Goal: Task Accomplishment & Management: Manage account settings

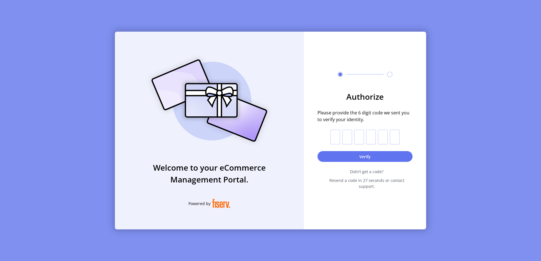
click at [335, 136] on input "text" at bounding box center [335, 137] width 10 height 15
click at [336, 138] on input "text" at bounding box center [335, 137] width 10 height 15
type input "*"
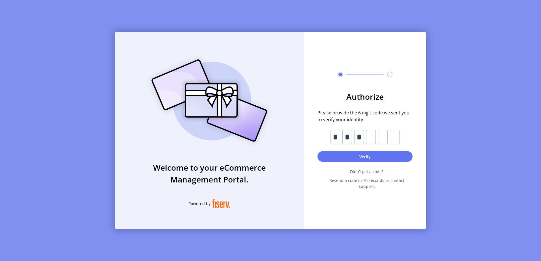
type input "*"
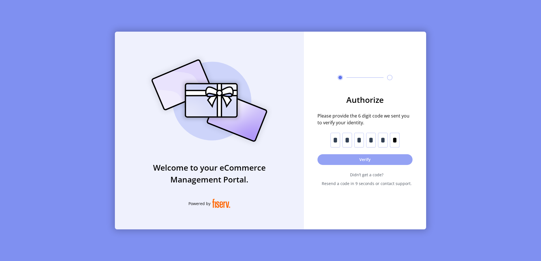
type input "*"
click at [353, 160] on button "Verify" at bounding box center [364, 159] width 95 height 11
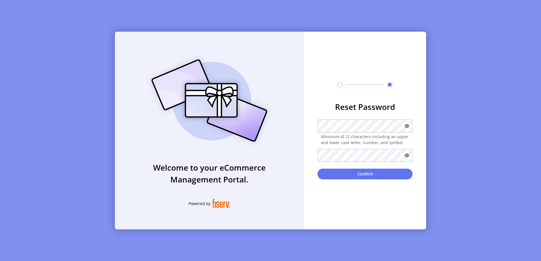
drag, startPoint x: 338, startPoint y: 48, endPoint x: 363, endPoint y: 68, distance: 31.2
click at [349, 54] on div "Reset Password Minimum of 12 characters including an upper and lower case lette…" at bounding box center [365, 131] width 122 height 198
click at [406, 124] on icon at bounding box center [407, 126] width 5 height 5
click at [409, 126] on icon at bounding box center [405, 126] width 7 height 7
click at [378, 174] on button "Confirm" at bounding box center [364, 174] width 95 height 11
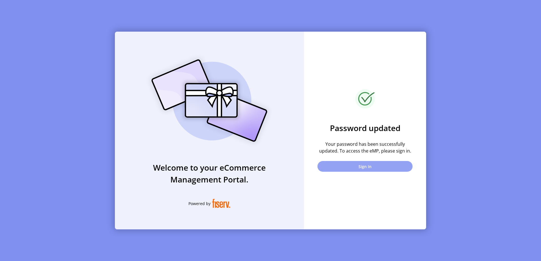
click at [362, 165] on button "Sign In" at bounding box center [364, 166] width 95 height 11
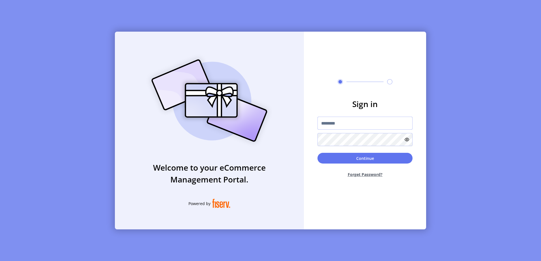
click at [344, 122] on input "text" at bounding box center [364, 123] width 95 height 13
type input "**********"
click at [317, 153] on button "Continue" at bounding box center [364, 158] width 95 height 11
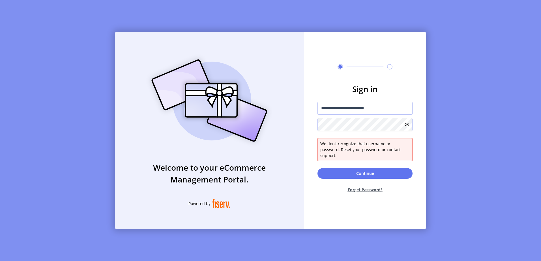
click at [409, 127] on icon at bounding box center [407, 125] width 5 height 5
click at [406, 127] on icon at bounding box center [405, 124] width 7 height 7
click at [406, 127] on icon at bounding box center [407, 125] width 5 height 5
click at [406, 127] on icon at bounding box center [405, 124] width 7 height 7
click at [368, 171] on button "Continue" at bounding box center [364, 173] width 95 height 11
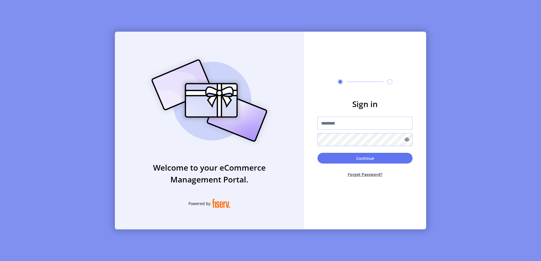
click at [358, 126] on input "text" at bounding box center [364, 123] width 95 height 13
drag, startPoint x: 347, startPoint y: 122, endPoint x: 284, endPoint y: 117, distance: 63.9
click at [284, 117] on div "Welcome to your eCommerce Management Portal. Powered by Sign in ******* Continu…" at bounding box center [270, 131] width 311 height 198
type input "**********"
click at [317, 153] on button "Continue" at bounding box center [364, 158] width 95 height 11
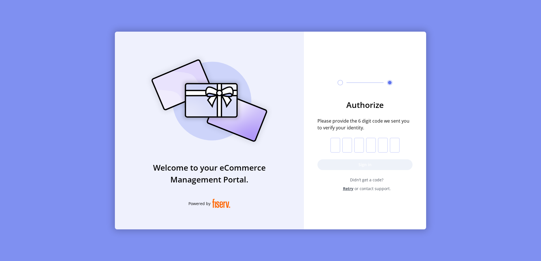
click at [333, 143] on input "text" at bounding box center [335, 145] width 10 height 15
click at [334, 142] on input "text" at bounding box center [335, 145] width 10 height 15
type input "*"
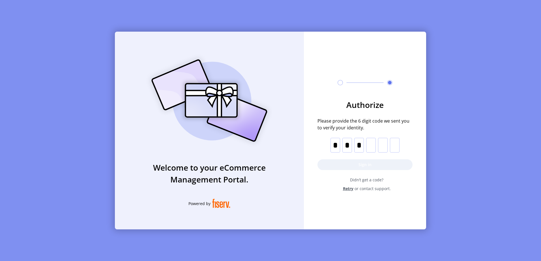
type input "*"
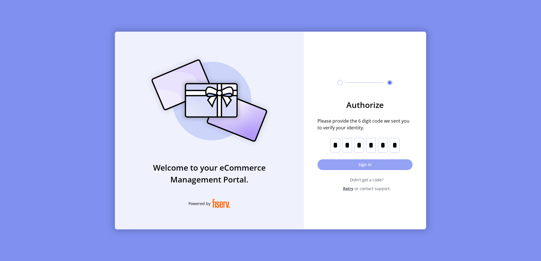
type input "*"
click at [366, 165] on button "Sign in" at bounding box center [364, 165] width 95 height 11
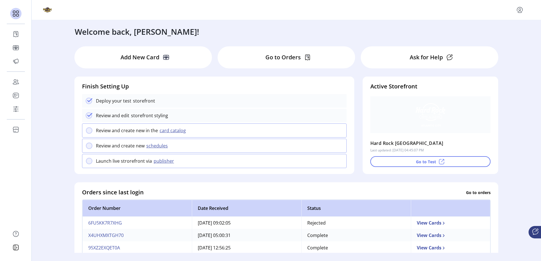
click at [209, 15] on div at bounding box center [286, 10] width 509 height 20
